Goal: Book appointment/travel/reservation

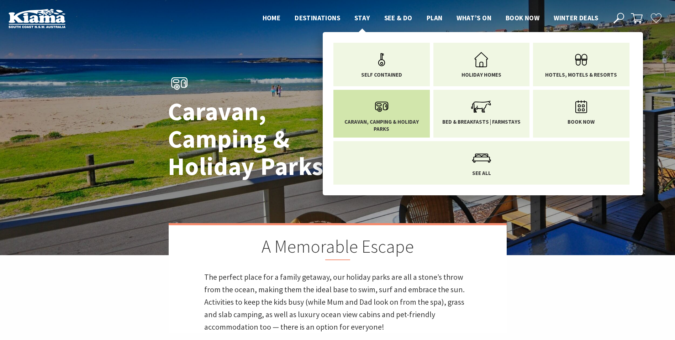
click at [381, 122] on span "Caravan, Camping & Holiday Parks" at bounding box center [382, 125] width 86 height 14
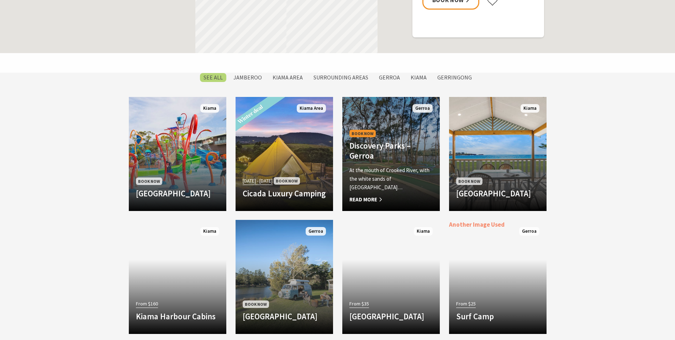
scroll to position [570, 0]
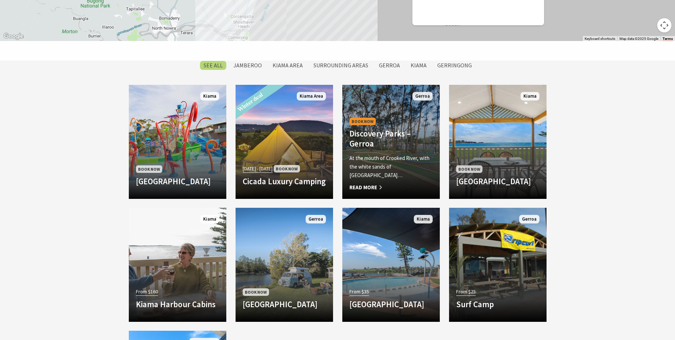
click at [412, 179] on p "At the mouth of Crooked River, with the white sands of [GEOGRAPHIC_DATA]…" at bounding box center [391, 167] width 83 height 26
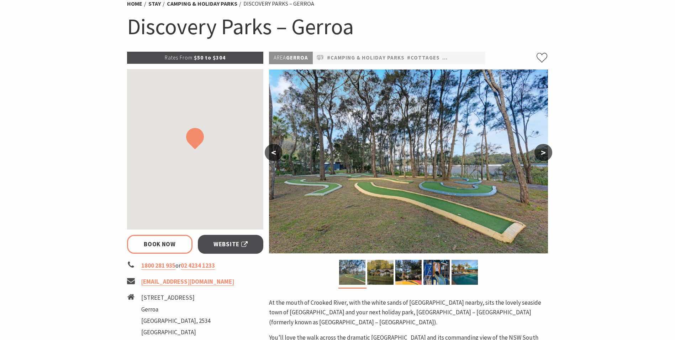
scroll to position [71, 0]
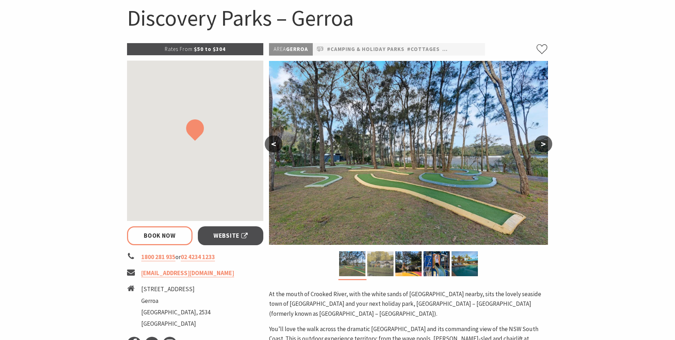
click at [386, 270] on img at bounding box center [380, 263] width 26 height 25
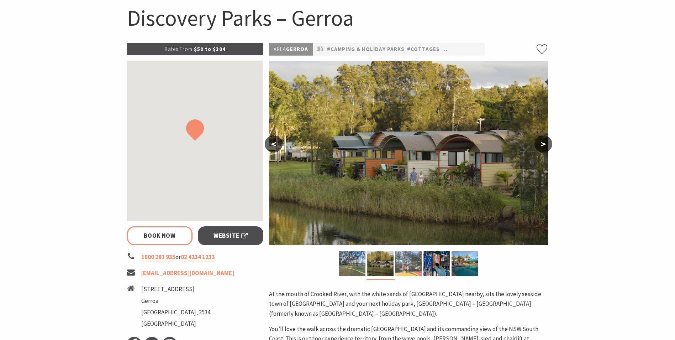
click at [406, 266] on img at bounding box center [409, 263] width 26 height 25
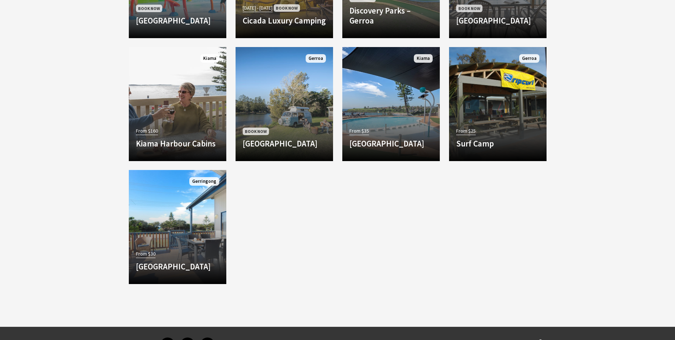
scroll to position [748, 0]
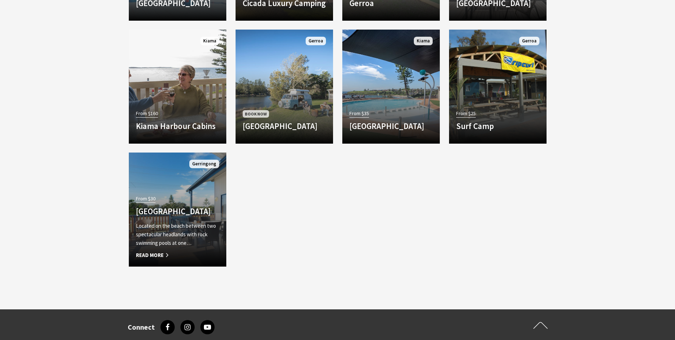
click at [200, 193] on div "From $30 Werri Beach Holiday Park Located on the beach between two spectacular …" at bounding box center [178, 226] width 98 height 66
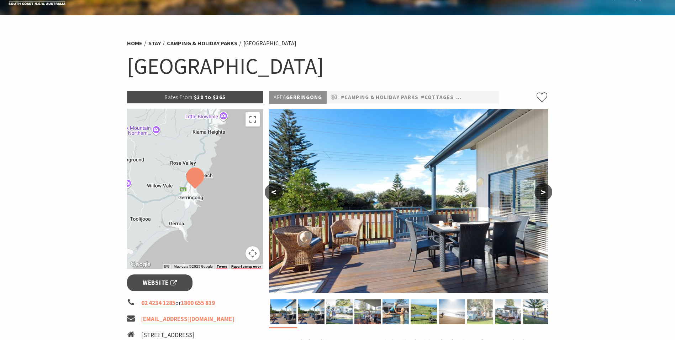
scroll to position [71, 0]
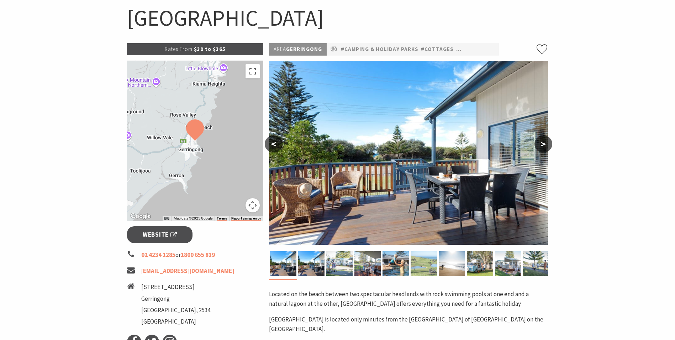
click at [415, 259] on img at bounding box center [424, 263] width 26 height 25
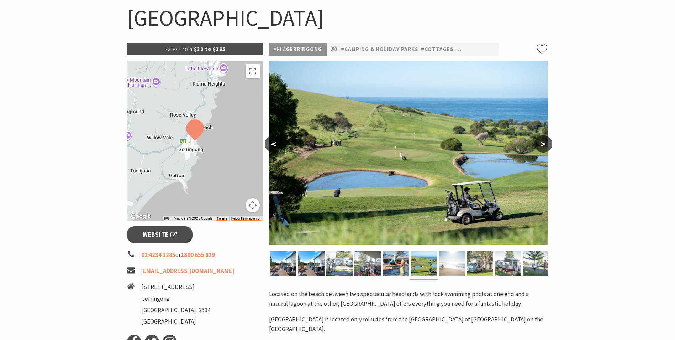
click at [447, 259] on img at bounding box center [452, 263] width 26 height 25
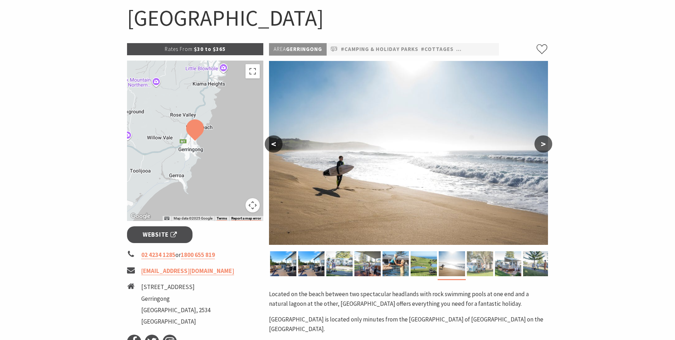
click at [490, 266] on img at bounding box center [480, 263] width 26 height 25
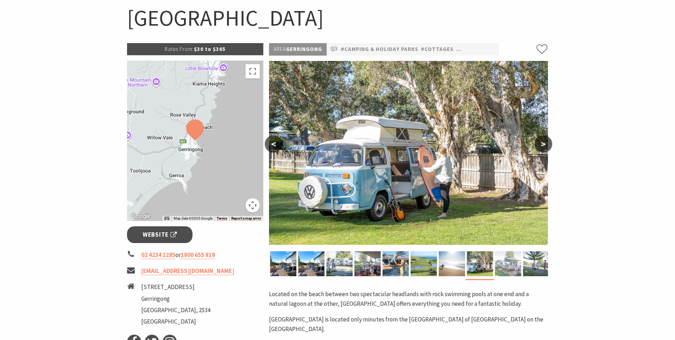
click at [499, 266] on img at bounding box center [508, 263] width 26 height 25
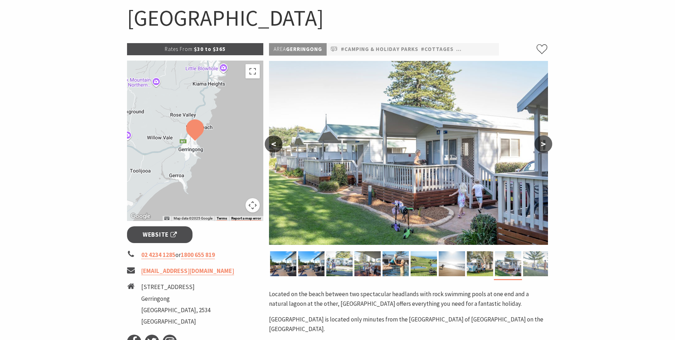
click at [534, 257] on img at bounding box center [536, 263] width 26 height 25
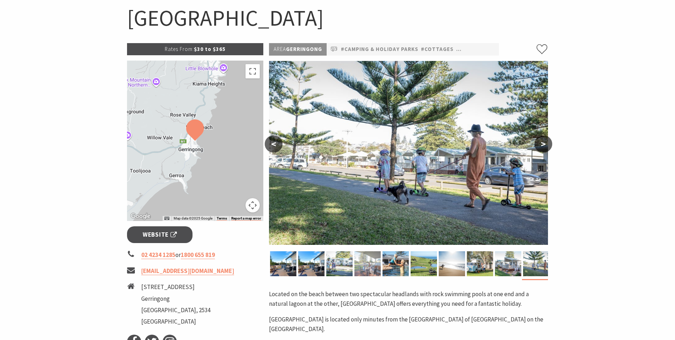
click at [364, 258] on img at bounding box center [368, 263] width 26 height 25
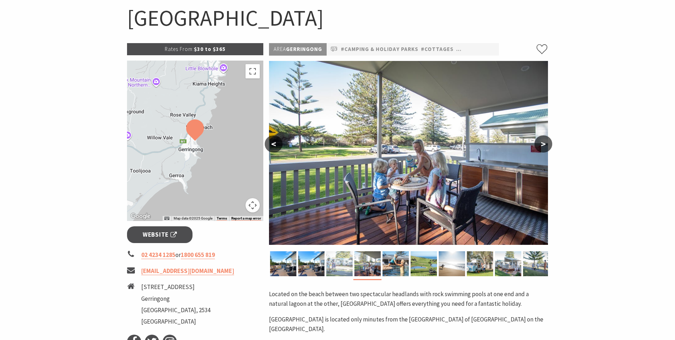
click at [339, 264] on img at bounding box center [339, 263] width 26 height 25
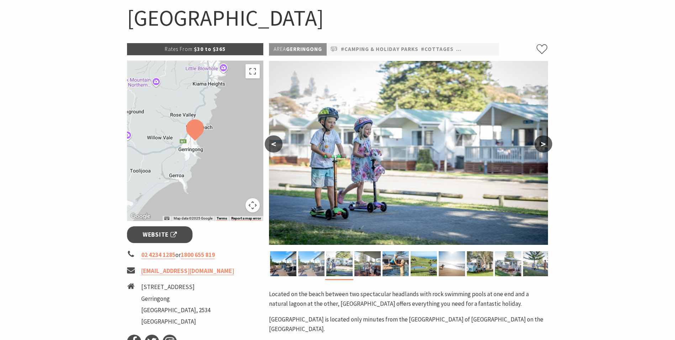
click at [315, 260] on img at bounding box center [311, 263] width 26 height 25
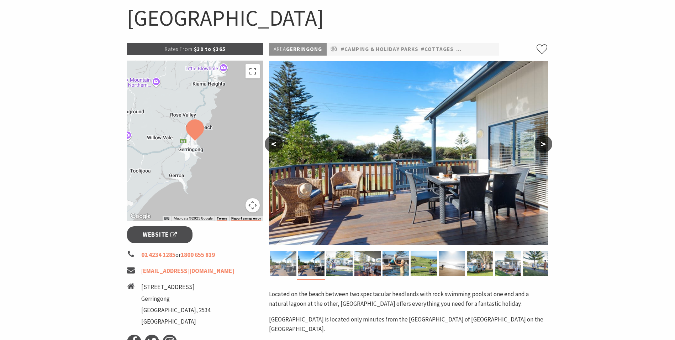
click at [289, 258] on img at bounding box center [283, 263] width 26 height 25
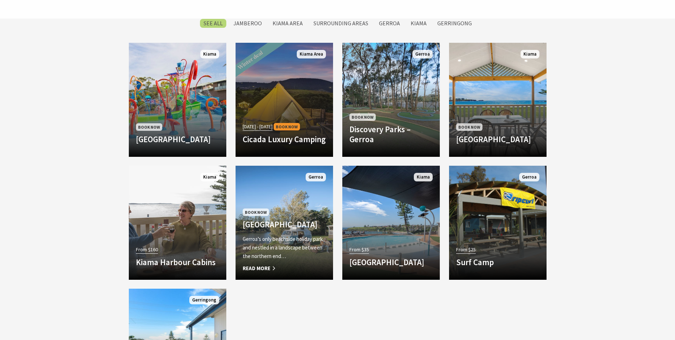
scroll to position [605, 0]
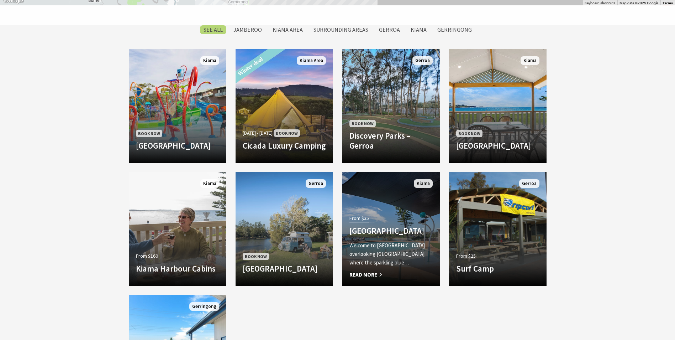
click at [385, 213] on div "From $35 Surf Beach Holiday Park Welcome to Surf Beach Holiday Park overlooking…" at bounding box center [391, 246] width 98 height 66
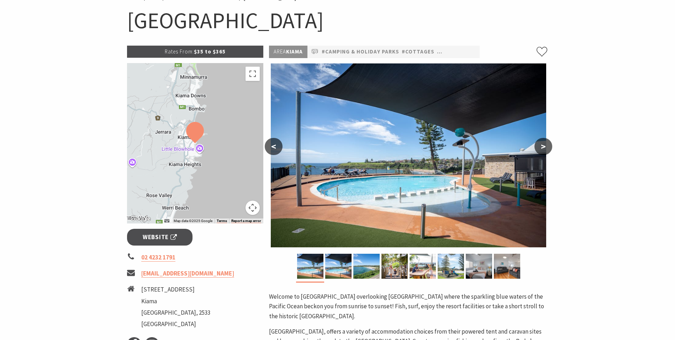
scroll to position [71, 0]
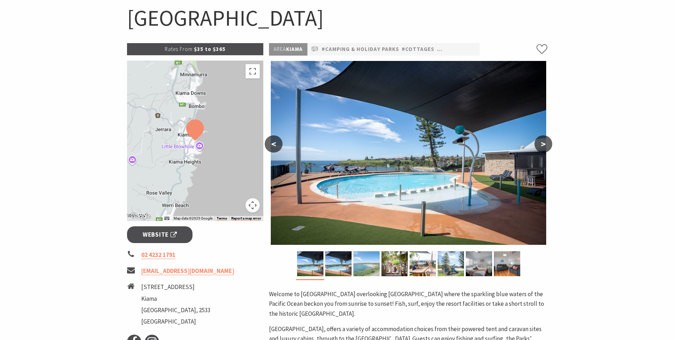
click at [370, 253] on img at bounding box center [367, 263] width 26 height 25
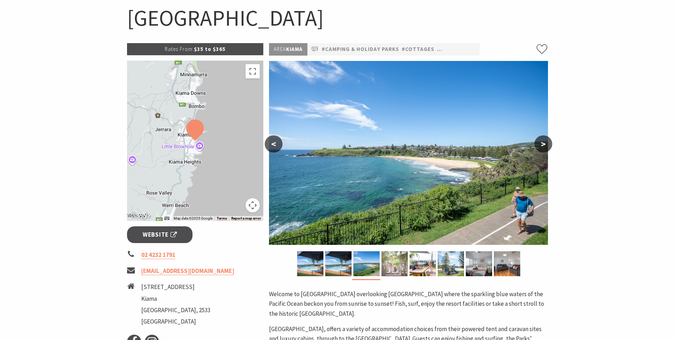
click at [404, 252] on img at bounding box center [395, 263] width 26 height 25
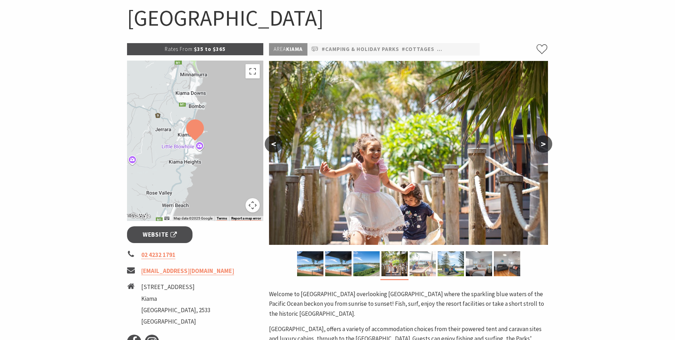
click at [415, 257] on img at bounding box center [423, 263] width 26 height 25
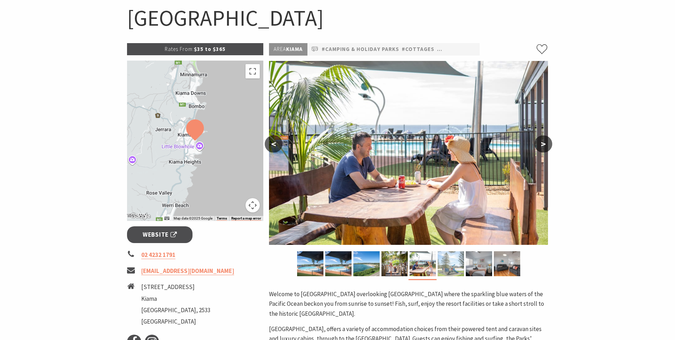
click at [449, 257] on img at bounding box center [451, 263] width 26 height 25
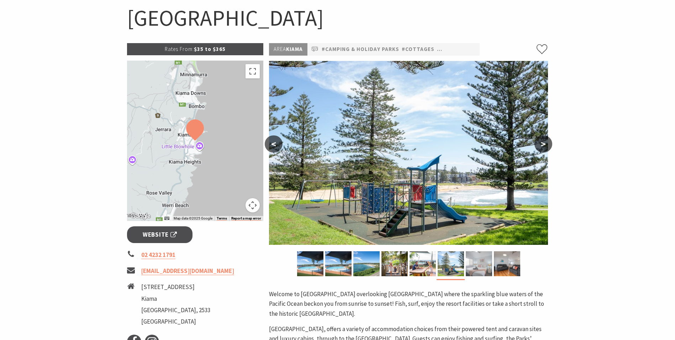
click at [475, 262] on img at bounding box center [479, 263] width 26 height 25
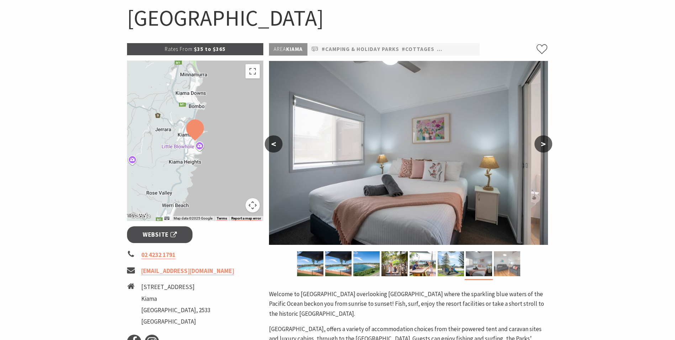
click at [505, 258] on img at bounding box center [507, 263] width 26 height 25
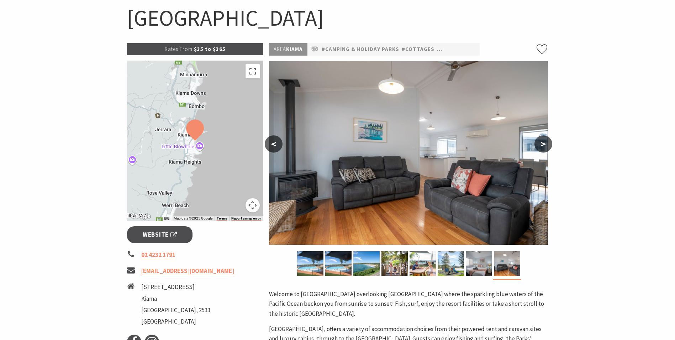
click at [540, 146] on button ">" at bounding box center [544, 143] width 18 height 17
click at [275, 144] on button "<" at bounding box center [274, 143] width 18 height 17
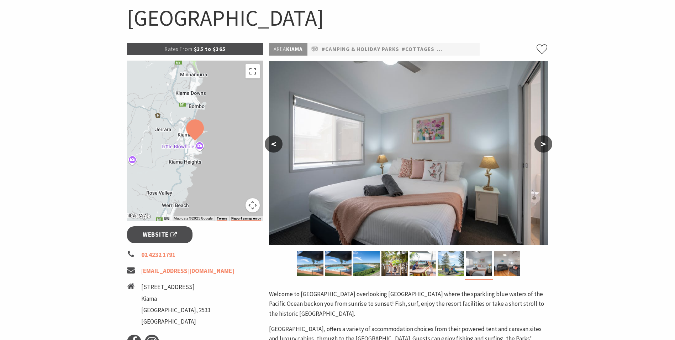
click at [275, 144] on button "<" at bounding box center [274, 143] width 18 height 17
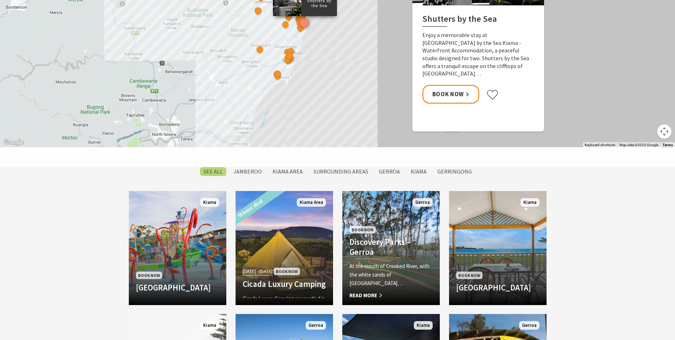
scroll to position [463, 0]
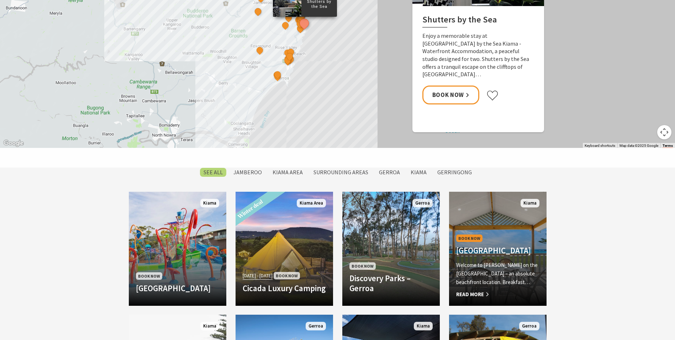
click at [518, 250] on h4 "[GEOGRAPHIC_DATA]" at bounding box center [497, 250] width 83 height 10
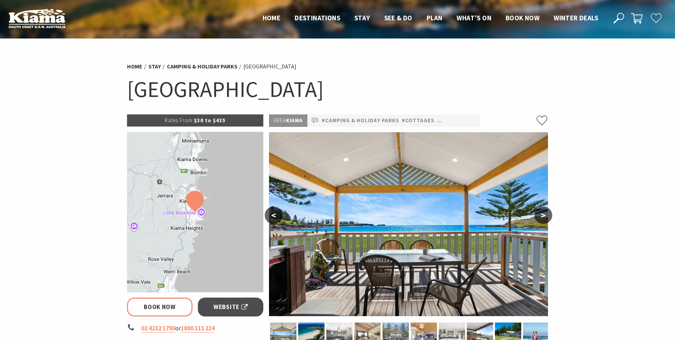
select select "3"
select select "2"
click at [542, 211] on button ">" at bounding box center [544, 214] width 18 height 17
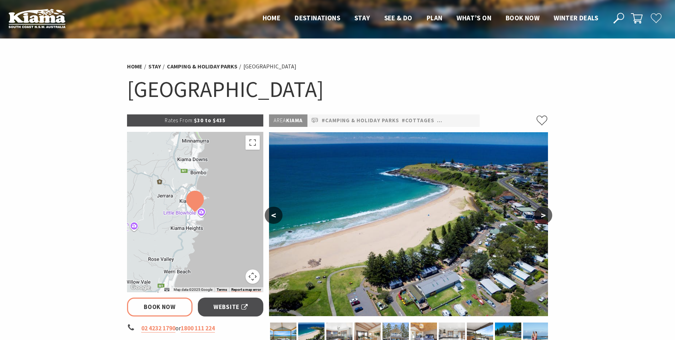
click at [543, 210] on button ">" at bounding box center [544, 214] width 18 height 17
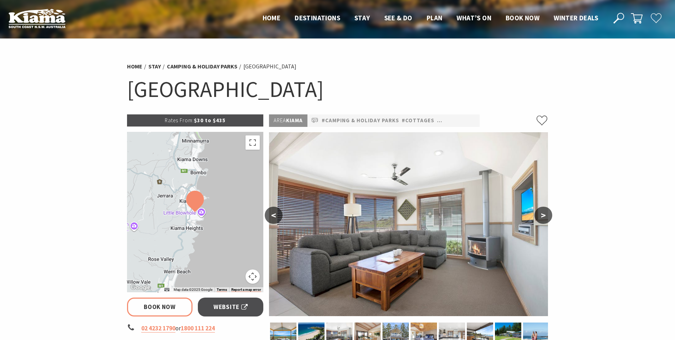
click at [543, 210] on button ">" at bounding box center [544, 214] width 18 height 17
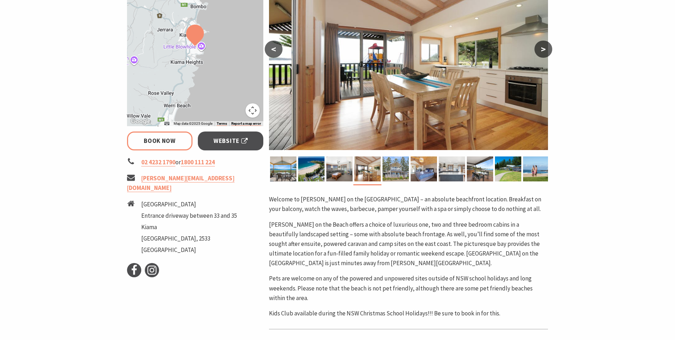
scroll to position [178, 0]
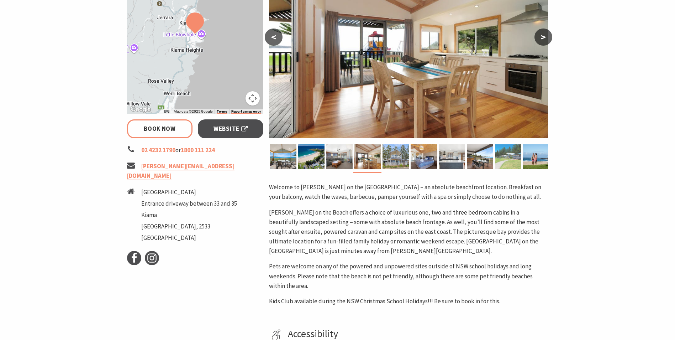
click at [513, 161] on img at bounding box center [508, 156] width 26 height 25
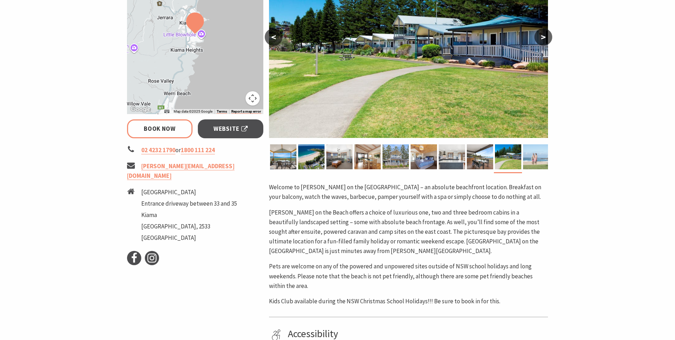
click at [537, 155] on img at bounding box center [536, 156] width 26 height 25
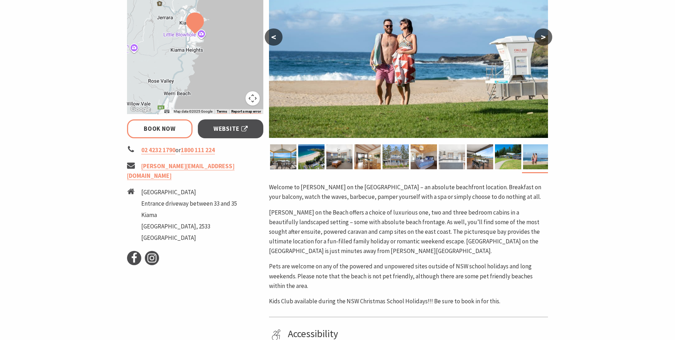
click at [441, 159] on img at bounding box center [452, 156] width 26 height 25
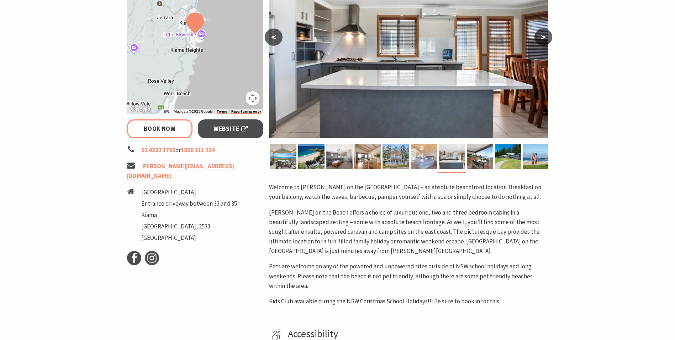
click at [425, 152] on img at bounding box center [424, 156] width 26 height 25
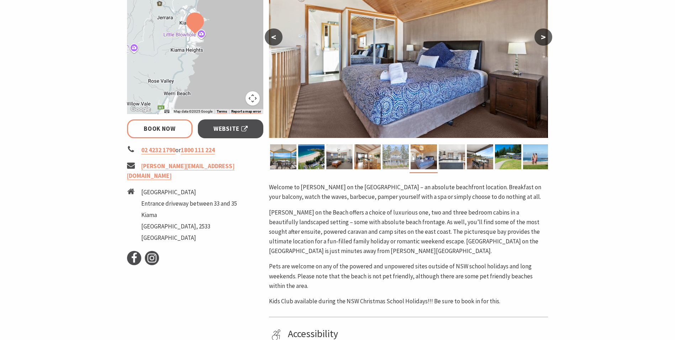
click at [399, 155] on img at bounding box center [396, 156] width 26 height 25
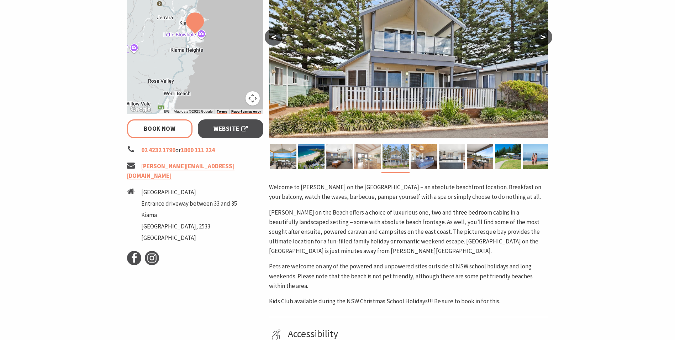
click at [372, 156] on img at bounding box center [368, 156] width 26 height 25
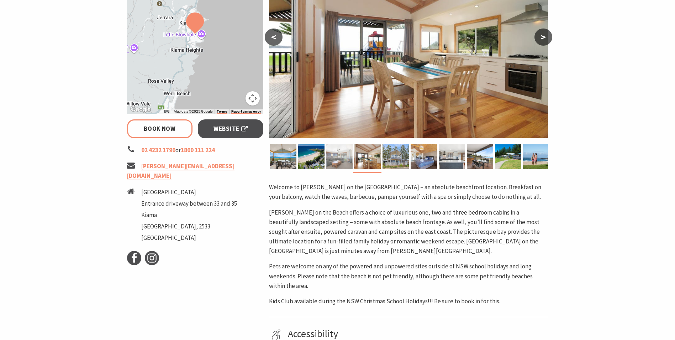
click at [338, 157] on img at bounding box center [339, 156] width 26 height 25
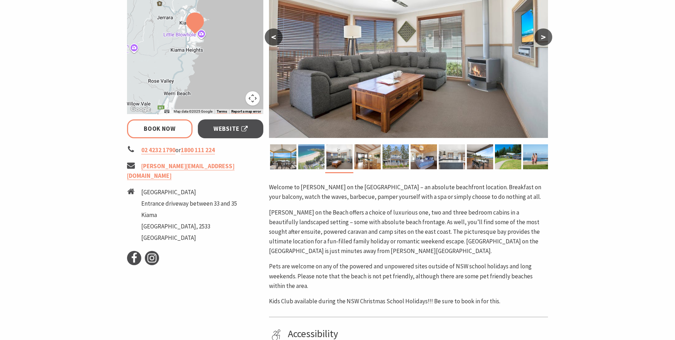
click at [313, 157] on img at bounding box center [311, 156] width 26 height 25
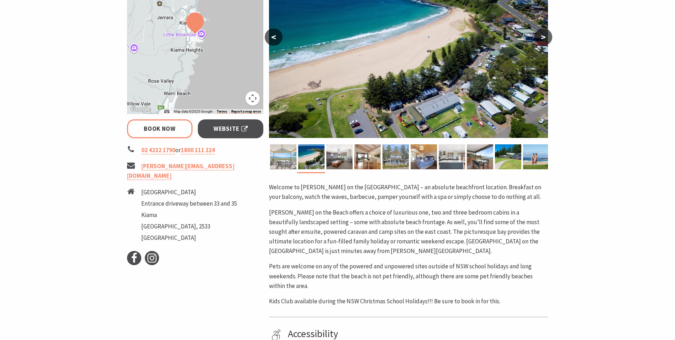
click at [289, 155] on img at bounding box center [283, 156] width 26 height 25
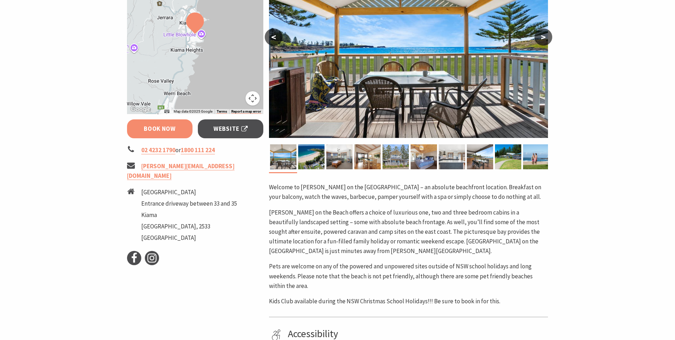
click at [162, 132] on link "Book Now" at bounding box center [160, 128] width 66 height 19
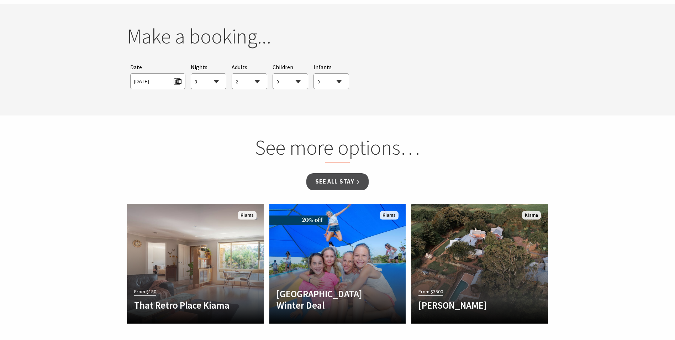
scroll to position [649, 0]
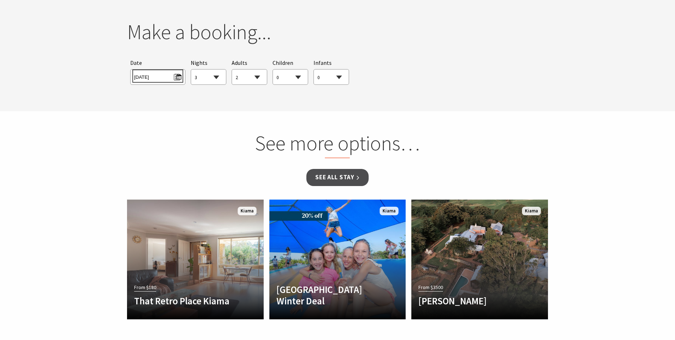
click at [178, 73] on span "Fri 29/08/2025" at bounding box center [157, 76] width 47 height 10
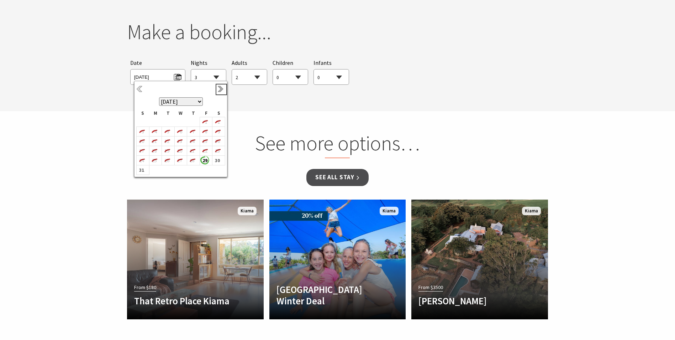
click at [221, 89] on link "Next" at bounding box center [222, 89] width 8 height 8
click at [221, 90] on link "Next" at bounding box center [222, 89] width 8 height 8
click at [204, 121] on b "3" at bounding box center [204, 123] width 9 height 9
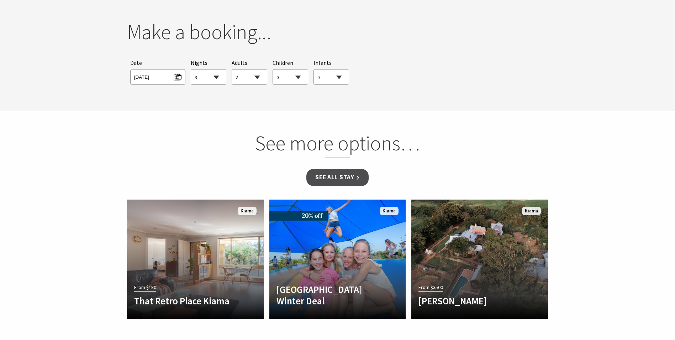
click at [217, 75] on select "1 2 3 4 5 6 7 8 9 10 11 12 13 14 15 16 17 18 19 20 21 22 23 24 25 26 27 28 29 30" at bounding box center [208, 77] width 35 height 16
select select "5"
click at [191, 69] on select "1 2 3 4 5 6 7 8 9 10 11 12 13 14 15 16 17 18 19 20 21 22 23 24 25 26 27 28 29 30" at bounding box center [208, 77] width 35 height 16
click at [256, 78] on select "0 1 2 3 4 5 6 7 8 9 10 11 12 13 14 15 16 17 18 19 20 21 22 23 24 25 26 27 28 29…" at bounding box center [249, 77] width 35 height 16
click at [232, 69] on select "0 1 2 3 4 5 6 7 8 9 10 11 12 13 14 15 16 17 18 19 20 21 22 23 24 25 26 27 28 29…" at bounding box center [249, 77] width 35 height 16
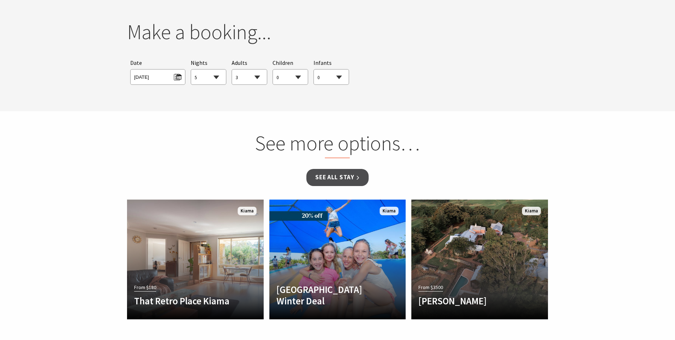
click at [259, 72] on select "0 1 2 3 4 5 6 7 8 9 10 11 12 13 14 15 16 17 18 19 20 21 22 23 24 25 26 27 28 29…" at bounding box center [249, 77] width 35 height 16
select select "2"
click at [232, 69] on select "0 1 2 3 4 5 6 7 8 9 10 11 12 13 14 15 16 17 18 19 20 21 22 23 24 25 26 27 28 29…" at bounding box center [249, 77] width 35 height 16
click at [289, 73] on select "0 1 2 3 4 5 6 7 8 9 10 11 12 13 14 15 16 17 18 19 20 21 22 23 24 25 26 27 28 29…" at bounding box center [290, 77] width 35 height 16
click at [335, 75] on select "0 1 2 3 4 5 6 7 8 9 10 11 12 13 14 15 16 17 18 19 20 21 22 23 24 25 26 27 28 29…" at bounding box center [331, 77] width 35 height 16
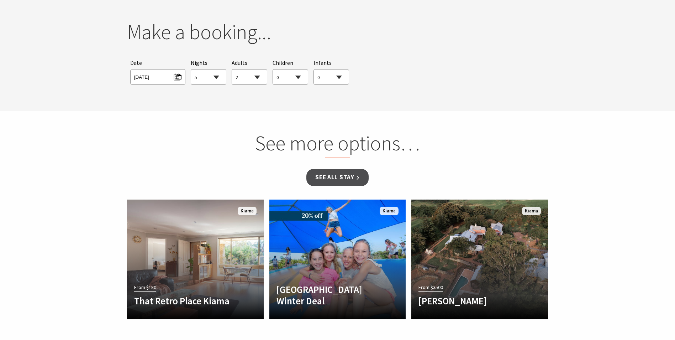
select select "1"
click at [314, 69] on select "0 1 2 3 4 5 6 7 8 9 10 11 12 13 14 15 16 17 18 19 20 21 22 23 24 25 26 27 28 29…" at bounding box center [331, 77] width 35 height 16
click at [300, 76] on select "0 1 2 3 4 5 6 7 8 9 10 11 12 13 14 15 16 17 18 19 20 21 22 23 24 25 26 27 28 29…" at bounding box center [290, 77] width 35 height 16
select select "1"
click at [273, 69] on select "0 1 2 3 4 5 6 7 8 9 10 11 12 13 14 15 16 17 18 19 20 21 22 23 24 25 26 27 28 29…" at bounding box center [290, 77] width 35 height 16
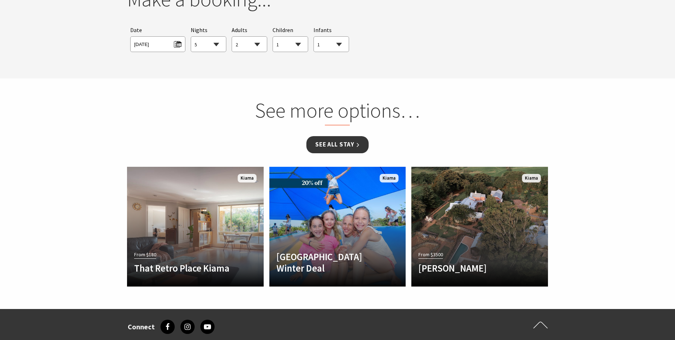
scroll to position [685, 0]
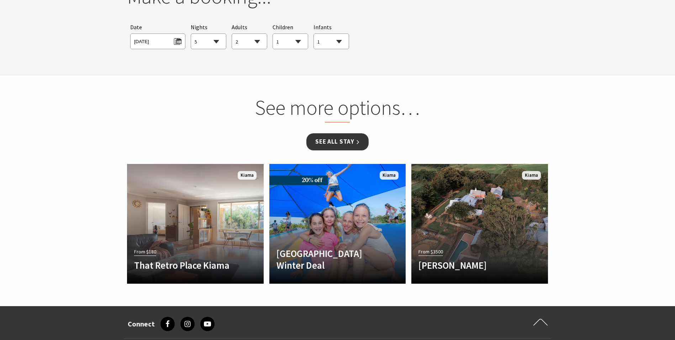
click at [331, 143] on link "See all Stay" at bounding box center [338, 141] width 62 height 17
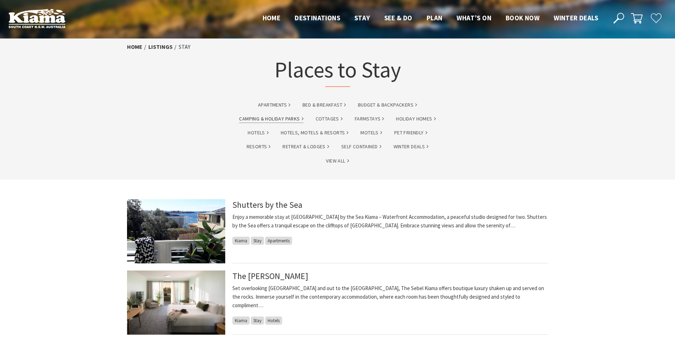
click at [279, 118] on link "Camping & Holiday Parks" at bounding box center [271, 119] width 64 height 8
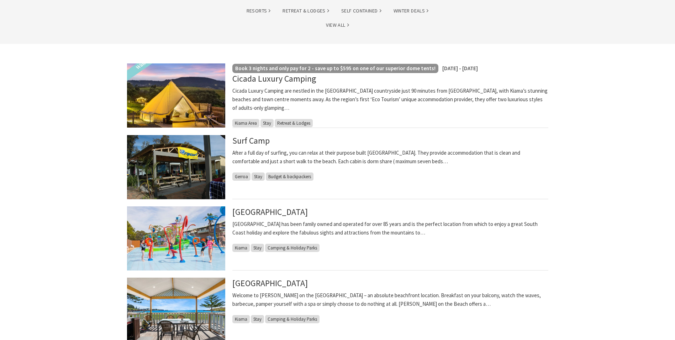
scroll to position [178, 0]
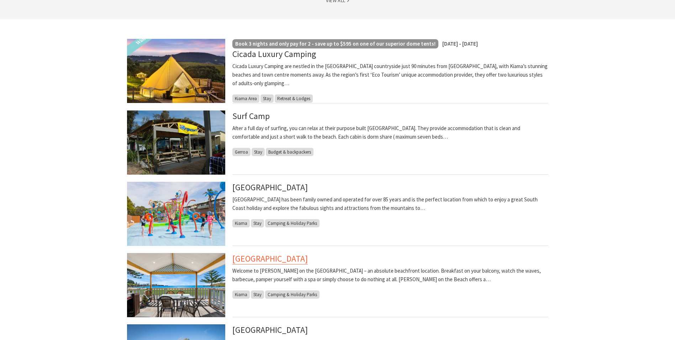
click at [292, 258] on link "[GEOGRAPHIC_DATA]" at bounding box center [269, 258] width 75 height 11
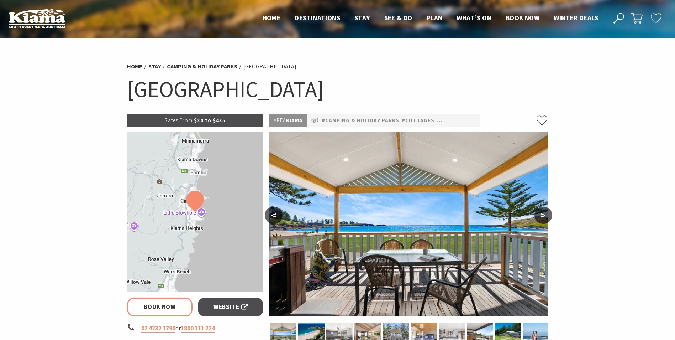
select select "5"
select select "2"
select select "1"
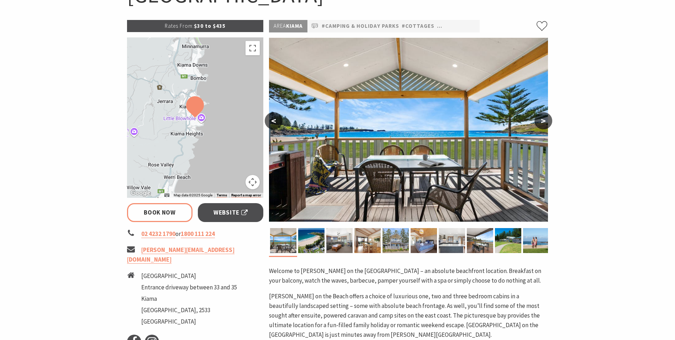
scroll to position [107, 0]
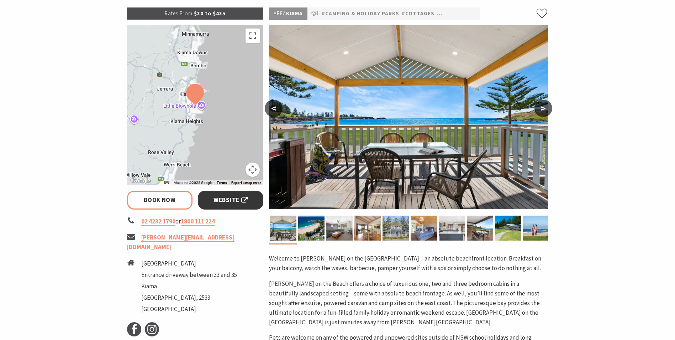
click at [252, 197] on link "Website" at bounding box center [231, 199] width 66 height 19
select select "5"
